Goal: Task Accomplishment & Management: Complete application form

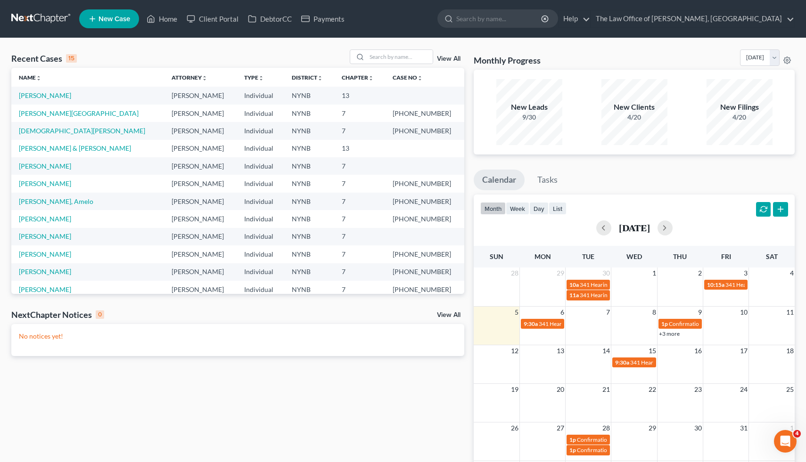
click at [131, 16] on link "New Case" at bounding box center [109, 18] width 60 height 19
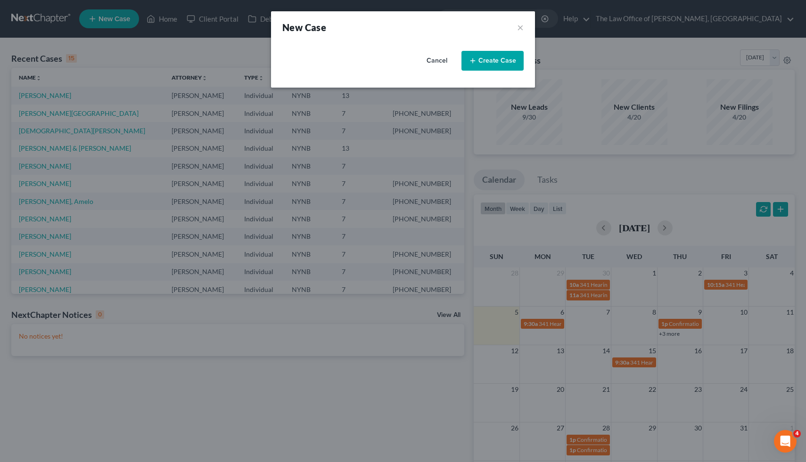
select select "54"
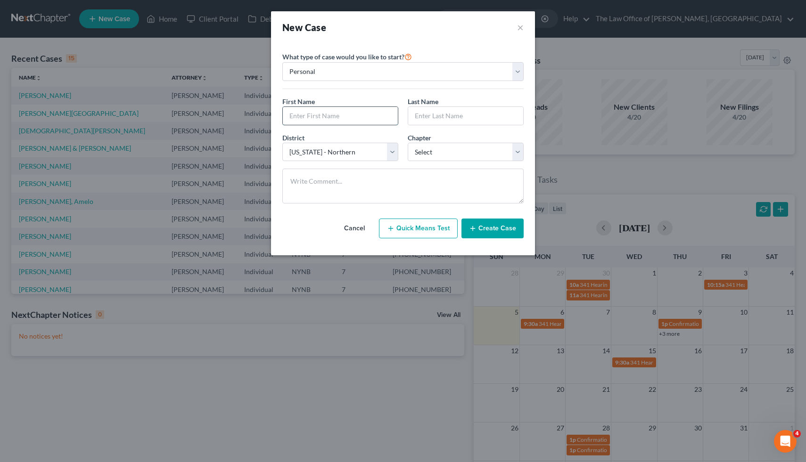
click at [347, 109] on input "text" at bounding box center [340, 116] width 115 height 18
type input "[PERSON_NAME]"
type input "Thapa"
click at [448, 156] on select "Select 7 11 12 13" at bounding box center [466, 152] width 116 height 19
select select "0"
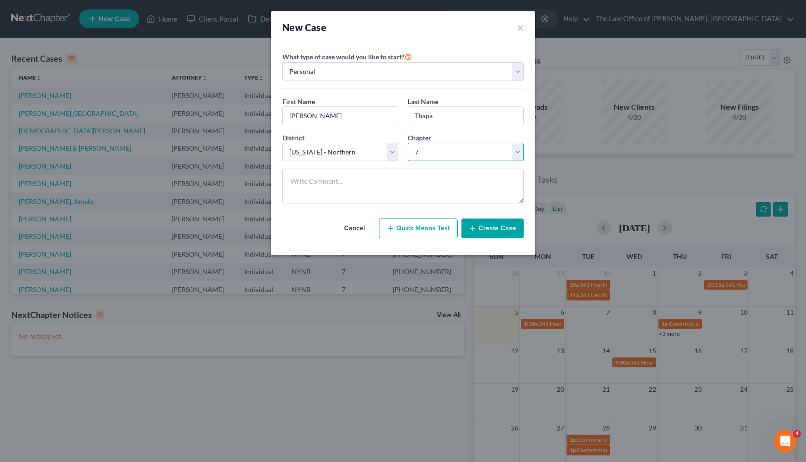
click at [408, 143] on select "Select 7 11 12 13" at bounding box center [466, 152] width 116 height 19
click at [503, 229] on button "Create Case" at bounding box center [492, 229] width 62 height 20
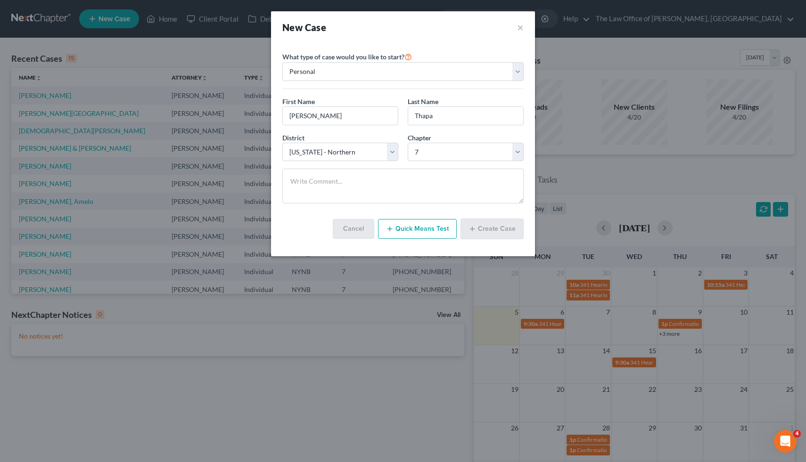
click at [318, 221] on div "Cancel Quick Means Test Create Case" at bounding box center [402, 229] width 241 height 36
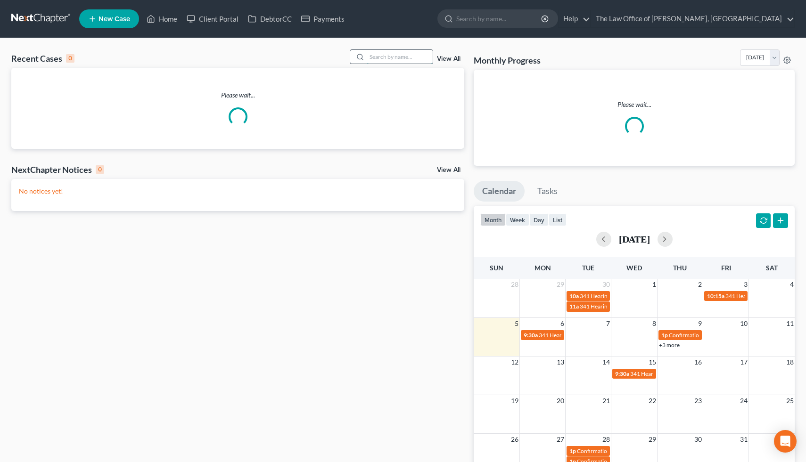
click at [387, 59] on input "search" at bounding box center [400, 57] width 66 height 14
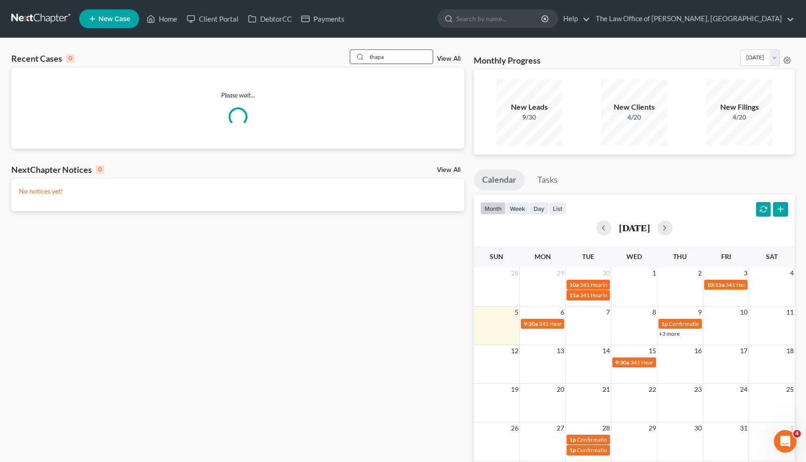
type input "thapa"
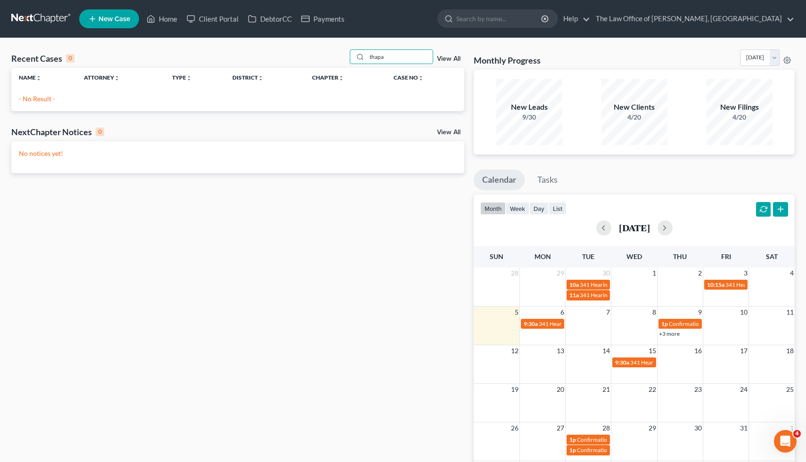
click at [120, 21] on span "New Case" at bounding box center [115, 19] width 32 height 7
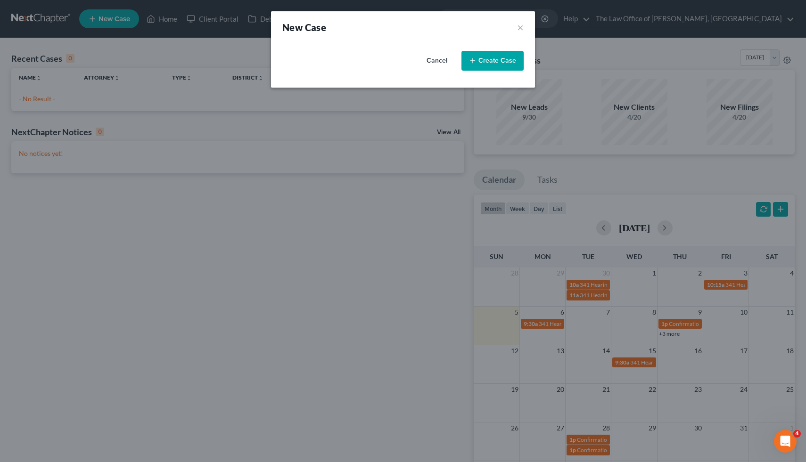
select select "54"
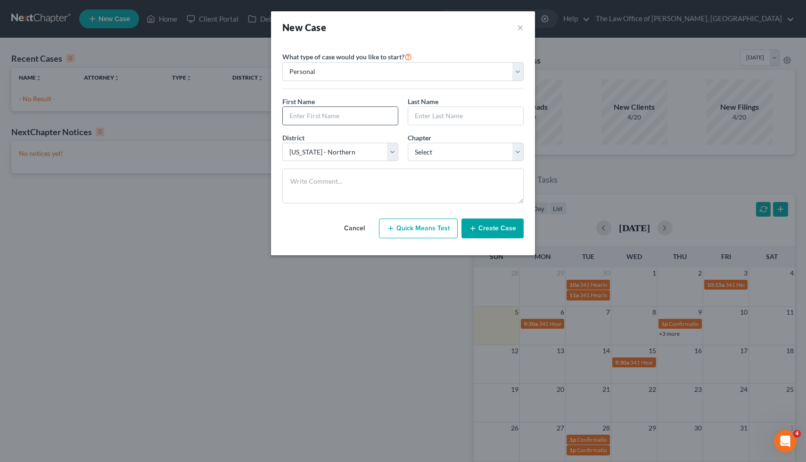
click at [362, 112] on input "text" at bounding box center [340, 116] width 115 height 18
type input "[PERSON_NAME]"
type input "Thapa"
click at [465, 158] on select "Select 7 11 12 13" at bounding box center [466, 152] width 116 height 19
select select "0"
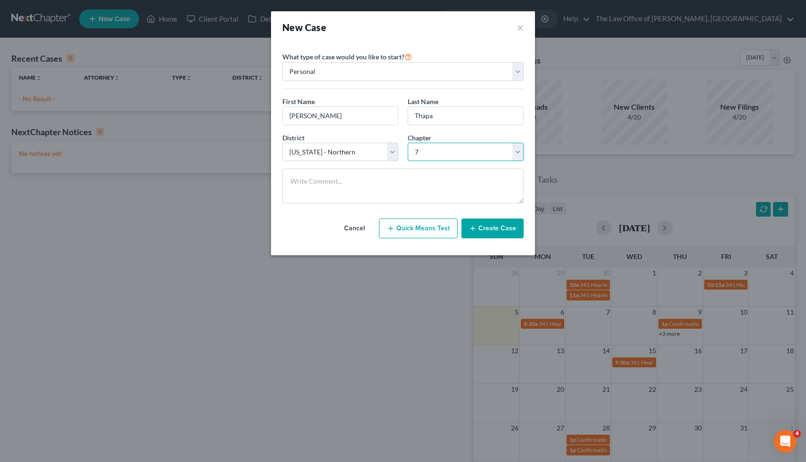
click at [408, 143] on select "Select 7 11 12 13" at bounding box center [466, 152] width 116 height 19
click at [497, 225] on button "Create Case" at bounding box center [492, 229] width 62 height 20
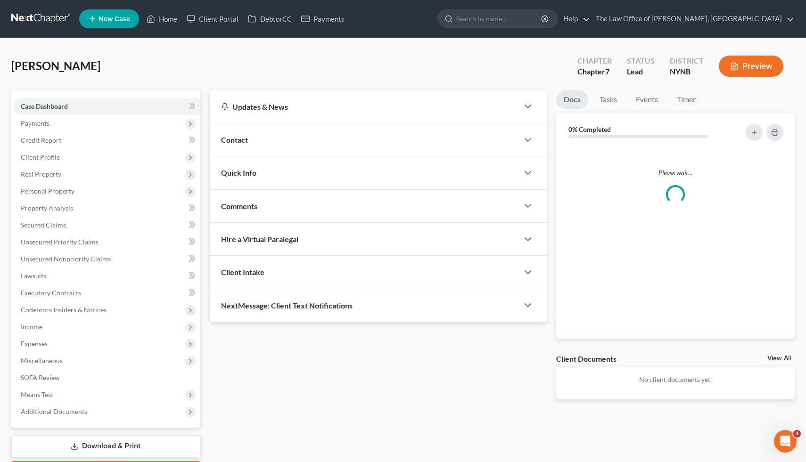
click at [247, 143] on span "Contact" at bounding box center [234, 139] width 27 height 9
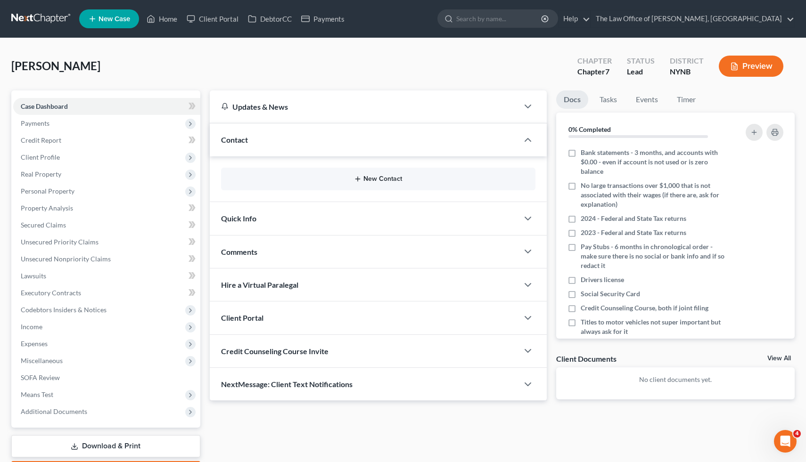
click at [379, 182] on button "New Contact" at bounding box center [379, 179] width 300 height 8
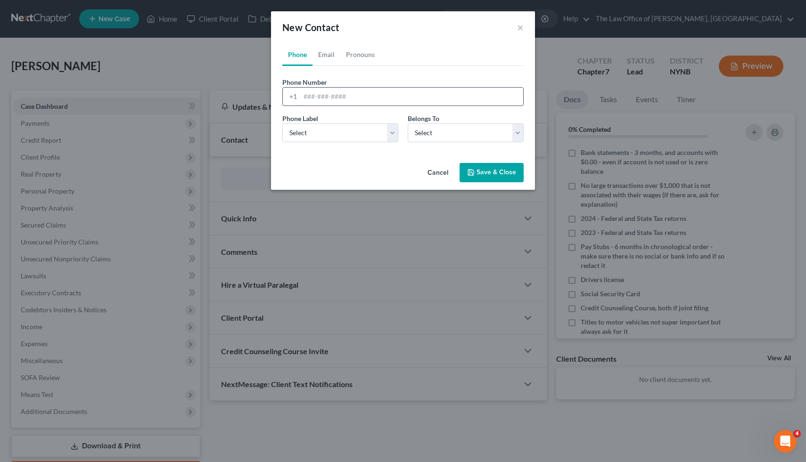
click at [367, 101] on input "tel" at bounding box center [411, 97] width 223 height 18
paste input "[PHONE_NUMBER]"
type input "[PHONE_NUMBER]"
click at [358, 124] on select "Select Mobile Home Work Other" at bounding box center [340, 132] width 116 height 19
select select "0"
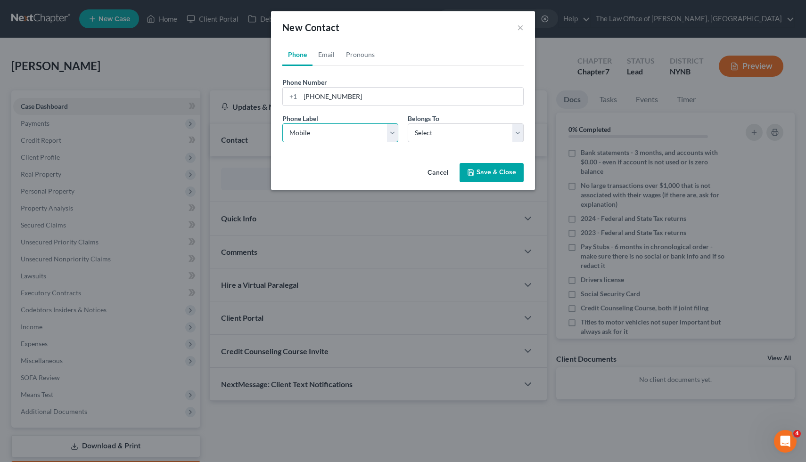
click at [282, 123] on select "Select Mobile Home Work Other" at bounding box center [340, 132] width 116 height 19
click at [431, 136] on select "Select Client Other" at bounding box center [466, 132] width 116 height 19
select select "0"
click at [408, 123] on select "Select Client Other" at bounding box center [466, 132] width 116 height 19
select select "0"
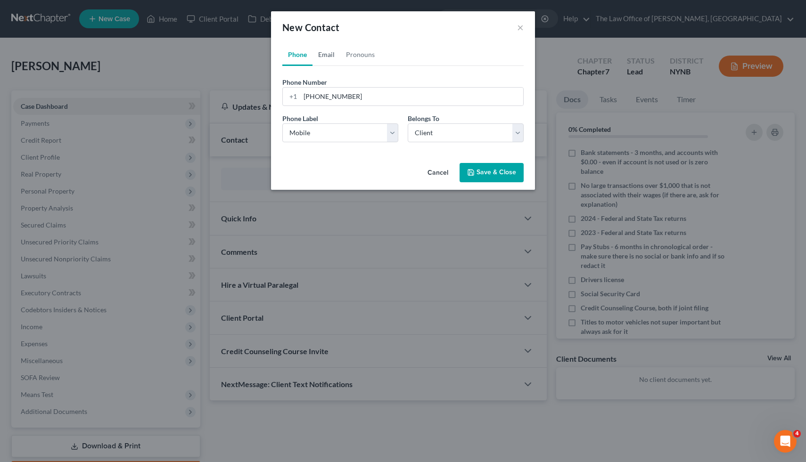
click at [337, 60] on link "Email" at bounding box center [327, 54] width 28 height 23
click at [370, 99] on input "email" at bounding box center [411, 97] width 223 height 18
paste input "[EMAIL_ADDRESS][DOMAIN_NAME]"
type input "[EMAIL_ADDRESS][DOMAIN_NAME]"
click at [345, 122] on div "Email Label Select Home Work Other" at bounding box center [340, 128] width 125 height 29
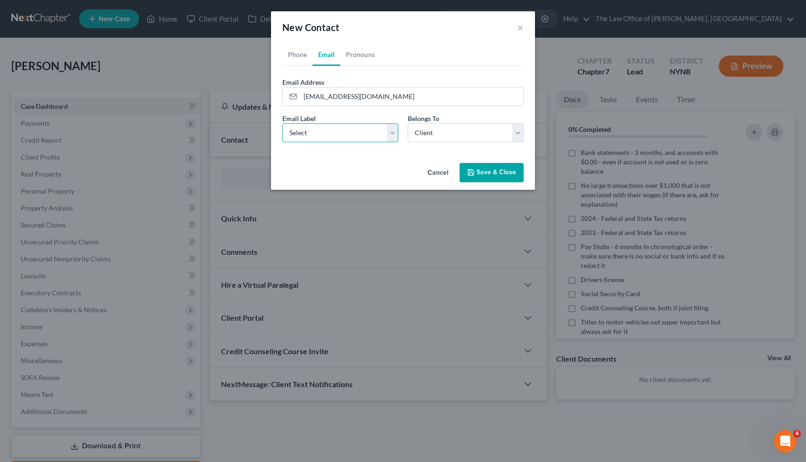
click at [345, 131] on select "Select Home Work Other" at bounding box center [340, 132] width 116 height 19
select select "0"
click at [282, 123] on select "Select Home Work Other" at bounding box center [340, 132] width 116 height 19
click at [515, 181] on button "Save & Close" at bounding box center [492, 173] width 64 height 20
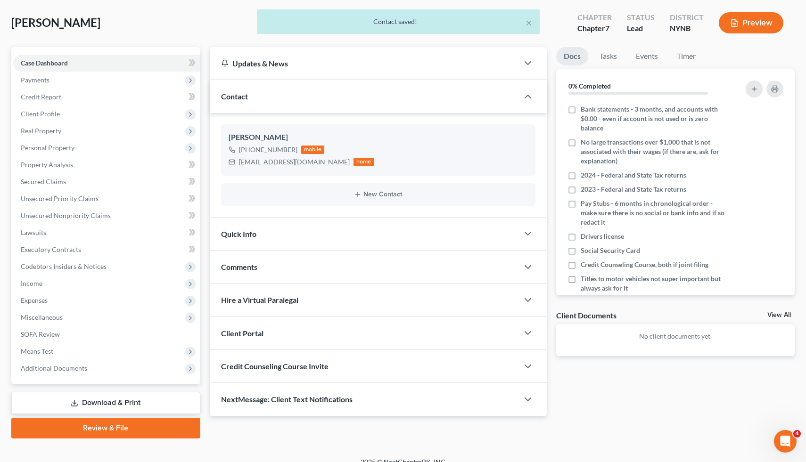
scroll to position [55, 0]
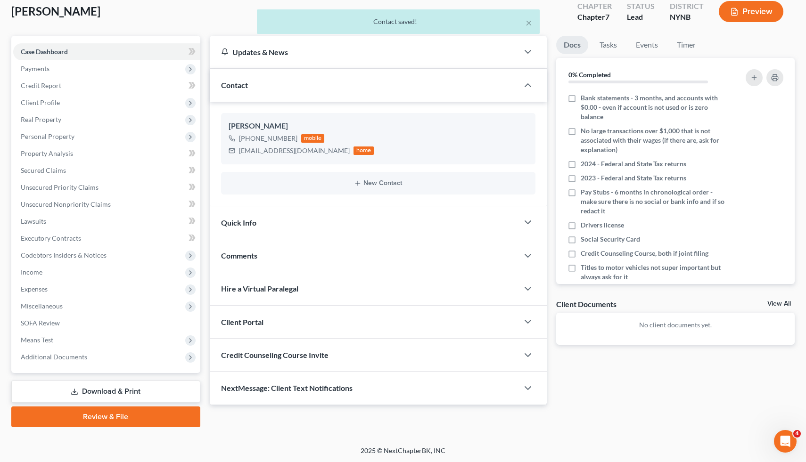
click at [251, 333] on div "Client Portal" at bounding box center [364, 322] width 309 height 33
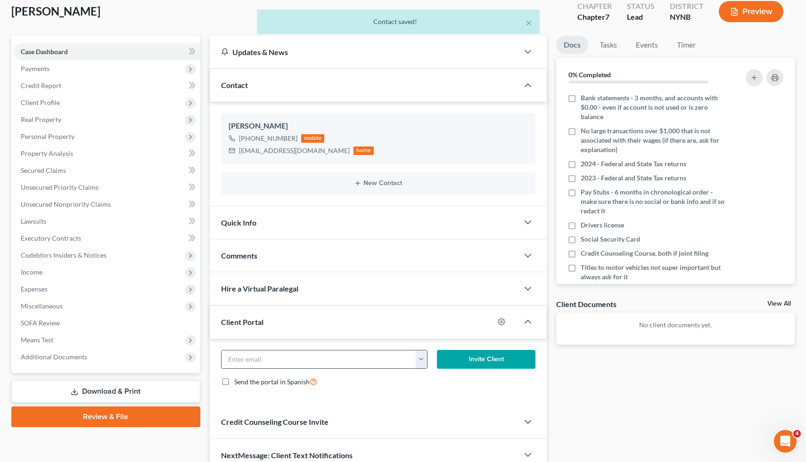
click at [268, 364] on input "email" at bounding box center [319, 360] width 195 height 18
paste input "[EMAIL_ADDRESS][DOMAIN_NAME]"
type input "[EMAIL_ADDRESS][DOMAIN_NAME]"
click button "Invite Client" at bounding box center [486, 359] width 99 height 19
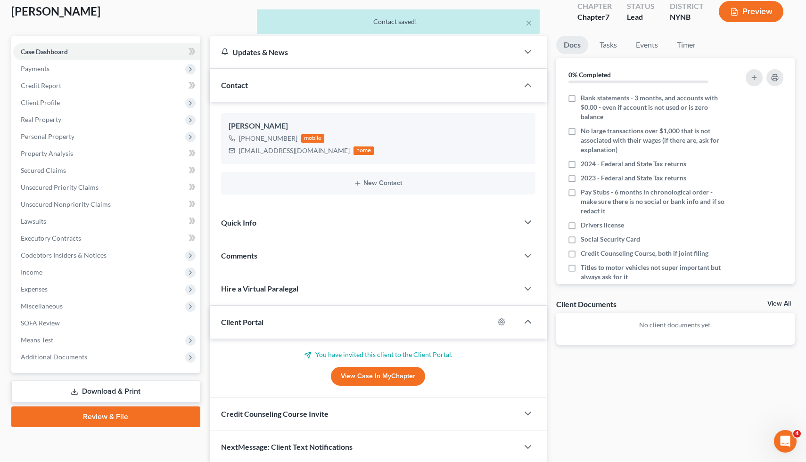
click at [266, 416] on span "Credit Counseling Course Invite" at bounding box center [274, 414] width 107 height 9
click at [272, 436] on div "[EMAIL_ADDRESS][DOMAIN_NAME] Send Email" at bounding box center [379, 455] width 338 height 49
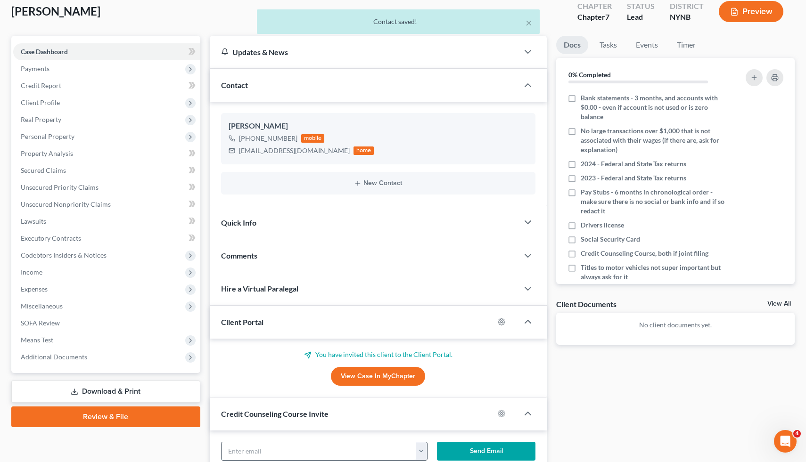
click at [272, 448] on input "text" at bounding box center [319, 452] width 195 height 18
paste input "[EMAIL_ADDRESS][DOMAIN_NAME]"
type input "[EMAIL_ADDRESS][DOMAIN_NAME]"
click button "Send Email" at bounding box center [486, 451] width 99 height 19
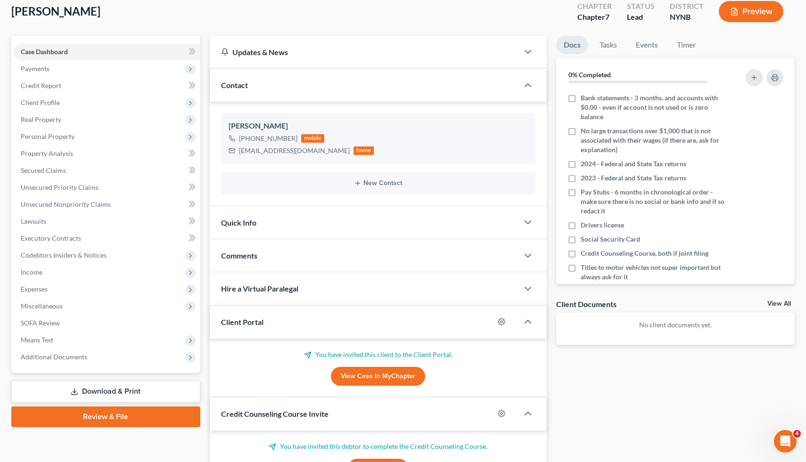
click at [251, 262] on div "Comments" at bounding box center [364, 255] width 309 height 33
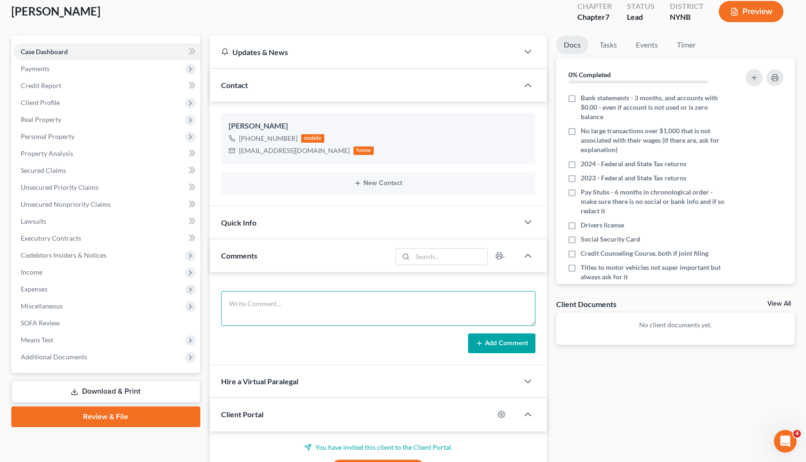
click at [314, 308] on textarea at bounding box center [378, 308] width 315 height 35
paste textarea "H No C No M Yes, but separated K No I 61k D 60k CC and medical Prior filed [DAT…"
type textarea "H No C No M Yes, but separated K No I 61k D 60k CC and medical Prior filed [DAT…"
click at [510, 354] on div "H No C No M Yes, but separated K No I 61k D 60k CC and medical Prior filed [DAT…" at bounding box center [379, 318] width 338 height 93
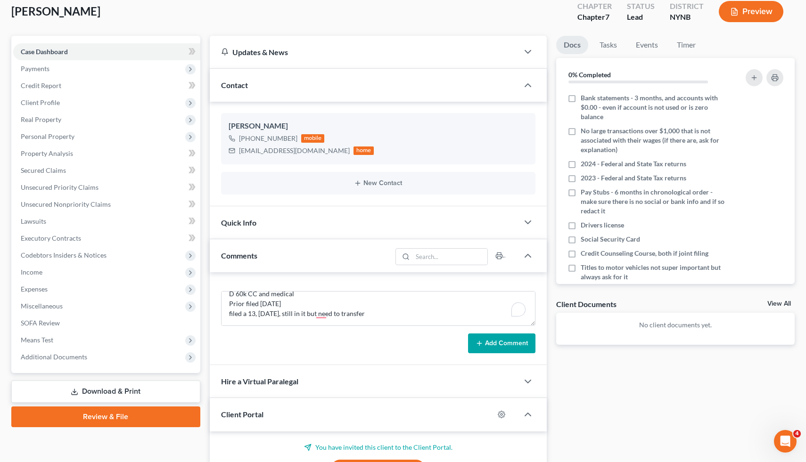
click at [511, 339] on button "Add Comment" at bounding box center [501, 344] width 67 height 20
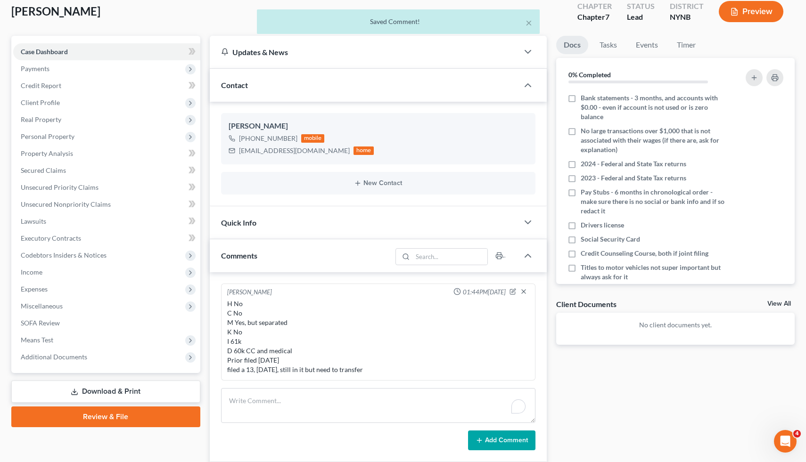
scroll to position [0, 0]
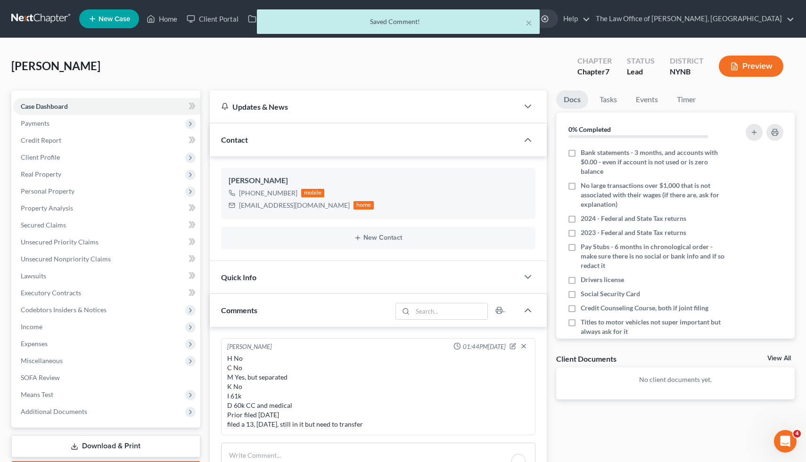
click at [162, 24] on div "× Saved Comment!" at bounding box center [398, 23] width 806 height 29
click at [153, 11] on div "× Saved Comment!" at bounding box center [398, 23] width 806 height 29
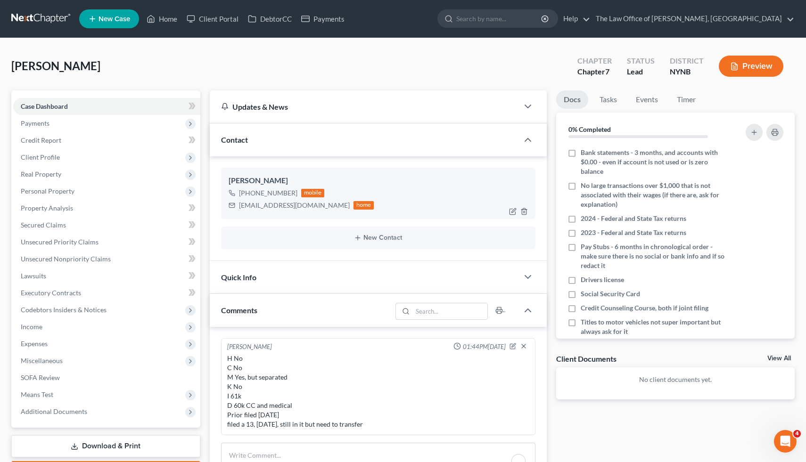
click at [285, 196] on div "[PHONE_NUMBER]" at bounding box center [268, 193] width 58 height 9
drag, startPoint x: 285, startPoint y: 196, endPoint x: 247, endPoint y: 195, distance: 38.7
click at [247, 195] on div "[PHONE_NUMBER]" at bounding box center [268, 193] width 58 height 9
copy div "[PHONE_NUMBER]"
click at [239, 174] on div "[PERSON_NAME] [PHONE_NUMBER] mobile [EMAIL_ADDRESS][DOMAIN_NAME] home" at bounding box center [378, 193] width 315 height 51
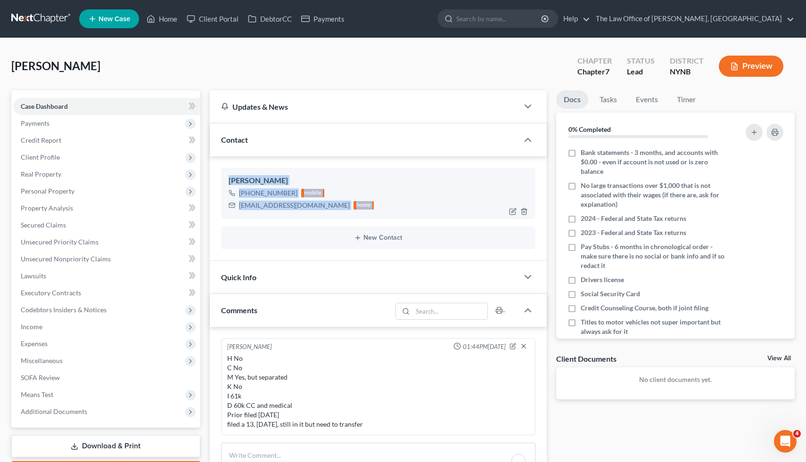
drag, startPoint x: 239, startPoint y: 174, endPoint x: 354, endPoint y: 205, distance: 119.1
click at [354, 205] on div "[PERSON_NAME] [PHONE_NUMBER] mobile [EMAIL_ADDRESS][DOMAIN_NAME] home" at bounding box center [378, 193] width 315 height 51
copy div "[PERSON_NAME] [PHONE_NUMBER] mobile [EMAIL_ADDRESS][DOMAIN_NAME] home New Conta…"
